Goal: Use online tool/utility

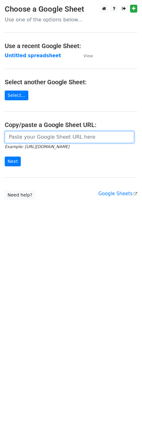
click at [39, 142] on input "url" at bounding box center [69, 137] width 129 height 12
paste input "[URL][DOMAIN_NAME]"
type input "[URL][DOMAIN_NAME]"
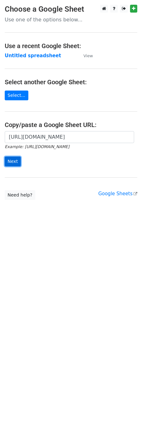
click at [12, 161] on input "Next" at bounding box center [13, 162] width 16 height 10
